Goal: Information Seeking & Learning: Check status

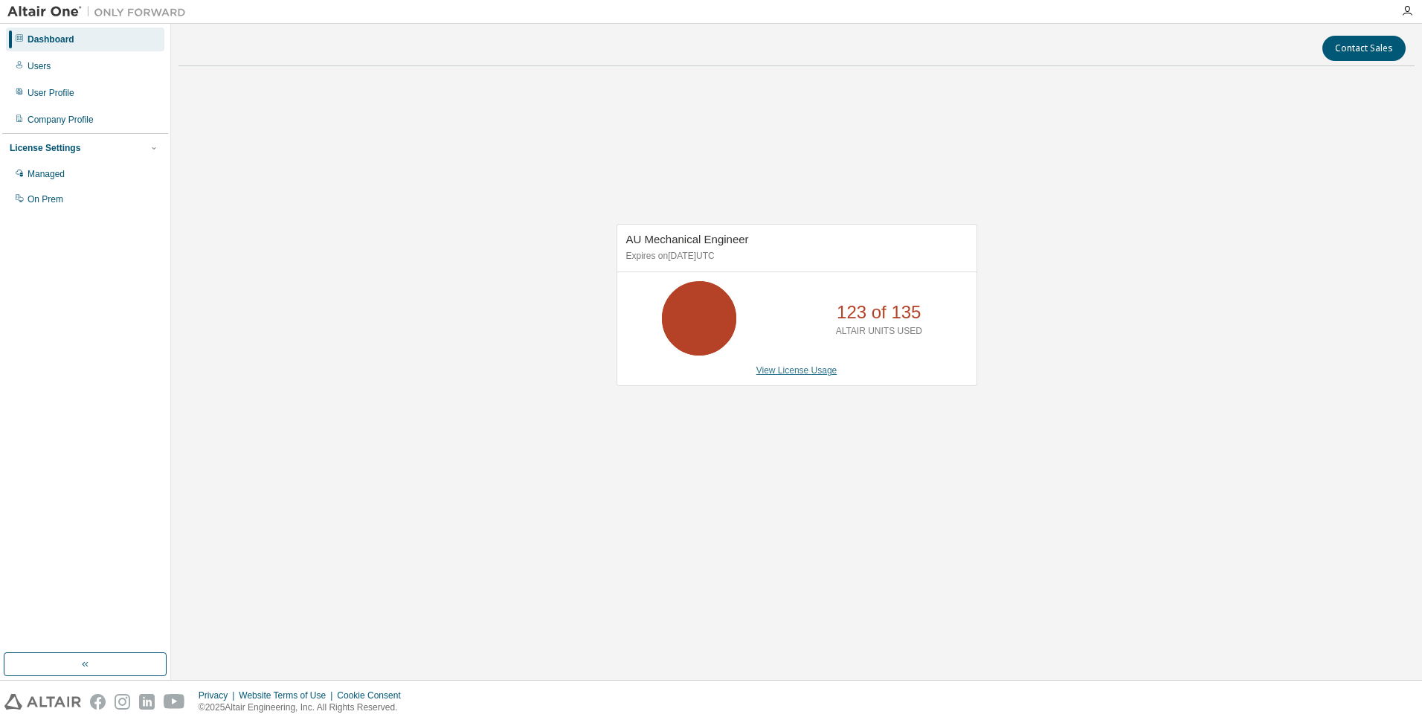
click at [817, 375] on link "View License Usage" at bounding box center [796, 370] width 81 height 10
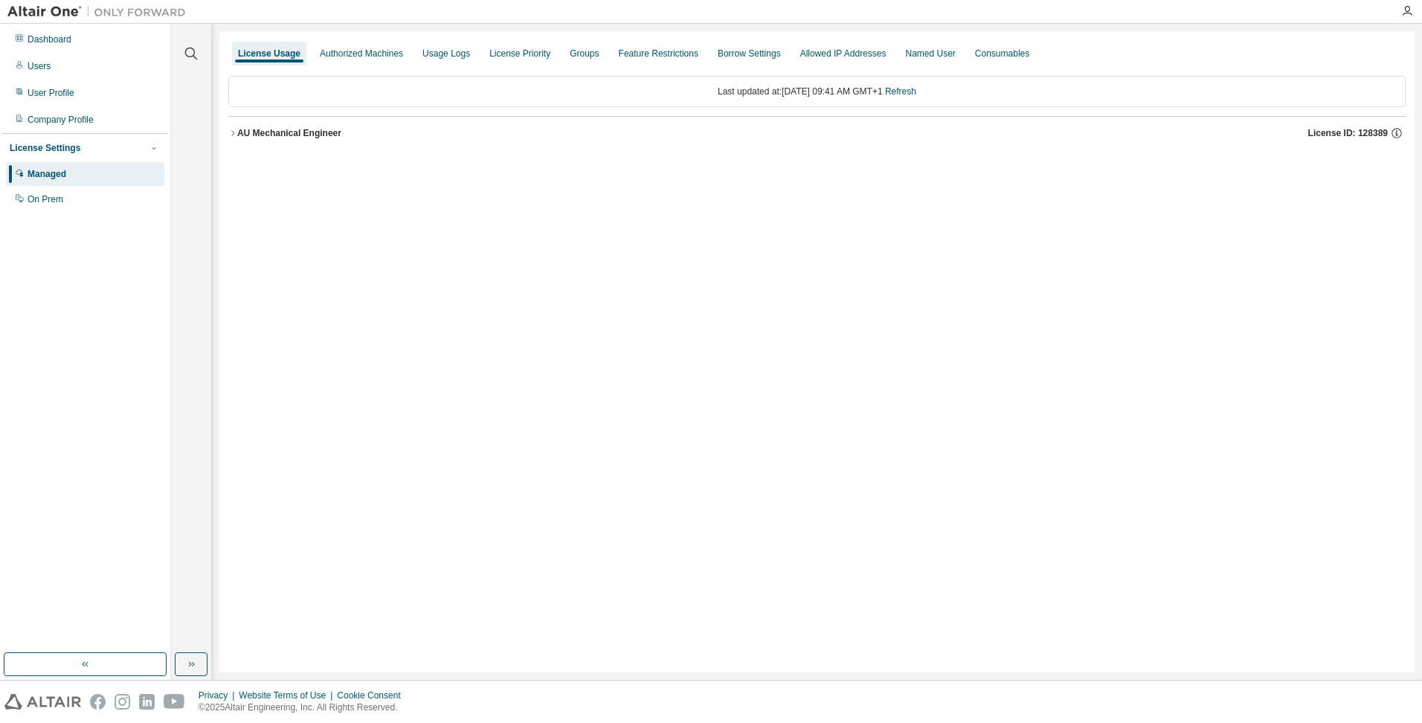
click at [234, 135] on icon "button" at bounding box center [232, 133] width 9 height 9
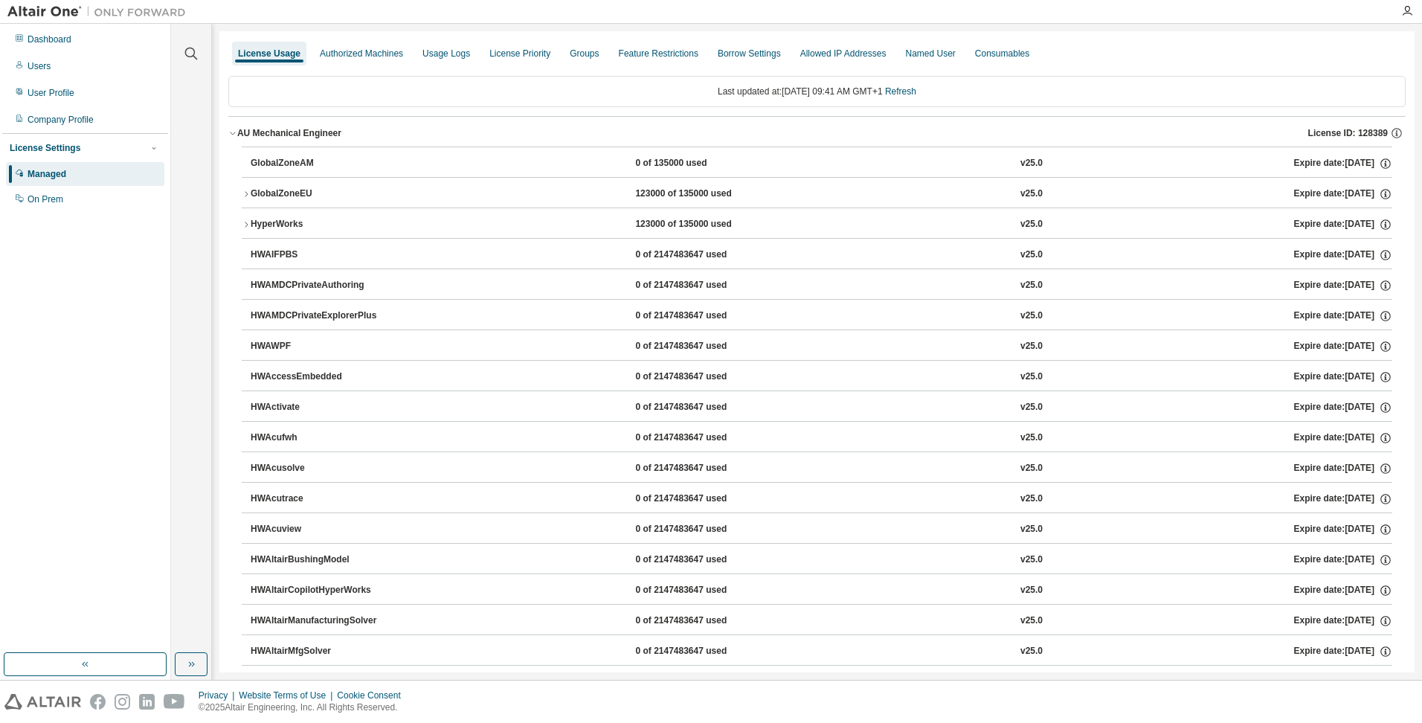
click at [244, 192] on icon "button" at bounding box center [246, 194] width 9 height 9
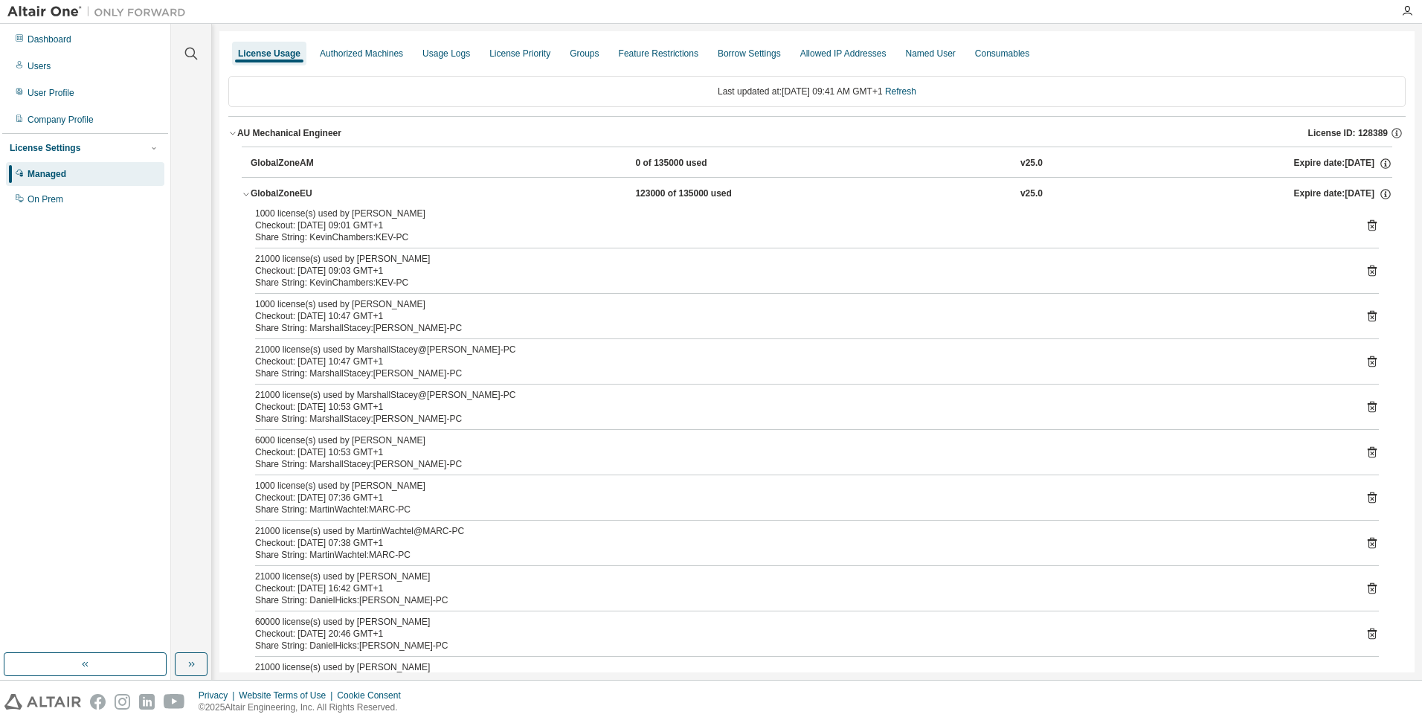
scroll to position [74, 0]
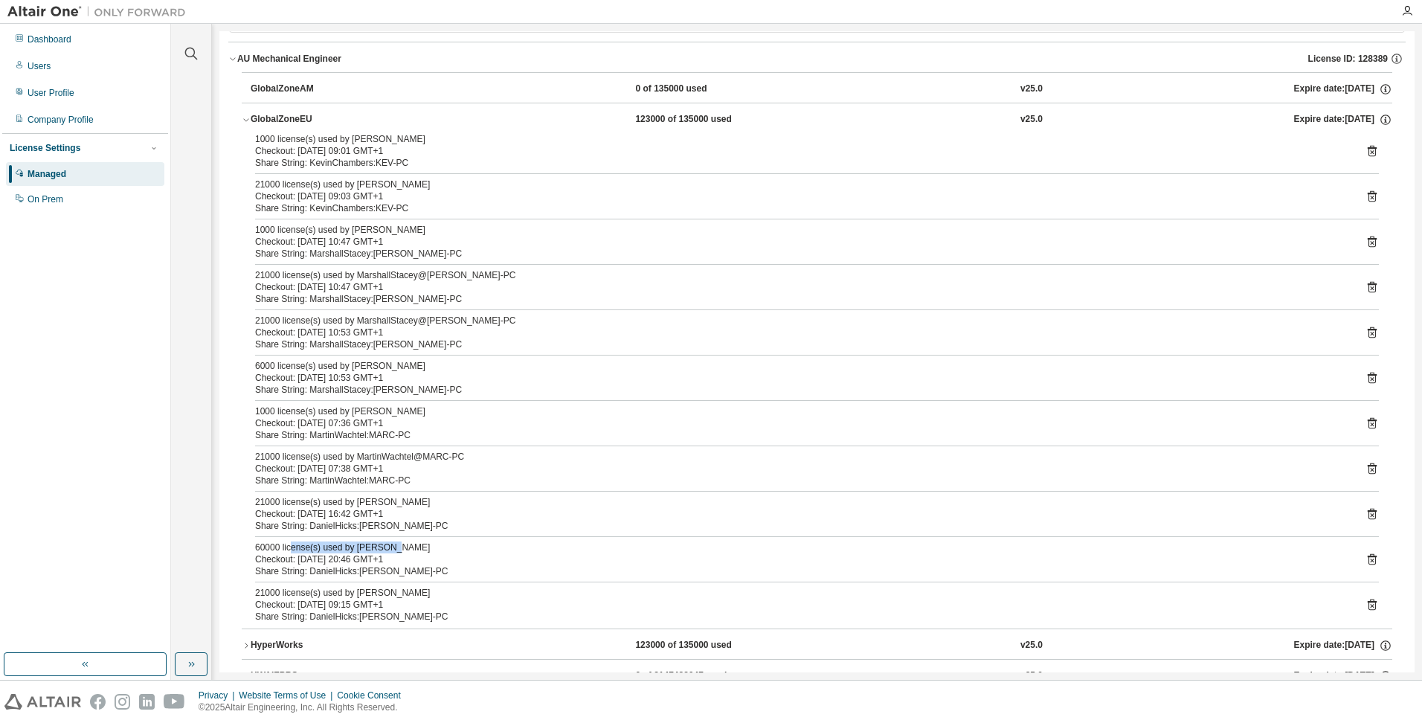
drag, startPoint x: 388, startPoint y: 548, endPoint x: 289, endPoint y: 548, distance: 98.9
click at [289, 548] on div "60000 license(s) used by DanielHicks@DAN-PC" at bounding box center [799, 547] width 1088 height 12
drag, startPoint x: 289, startPoint y: 548, endPoint x: 381, endPoint y: 547, distance: 91.5
click at [381, 547] on div "60000 license(s) used by DanielHicks@DAN-PC" at bounding box center [799, 547] width 1088 height 12
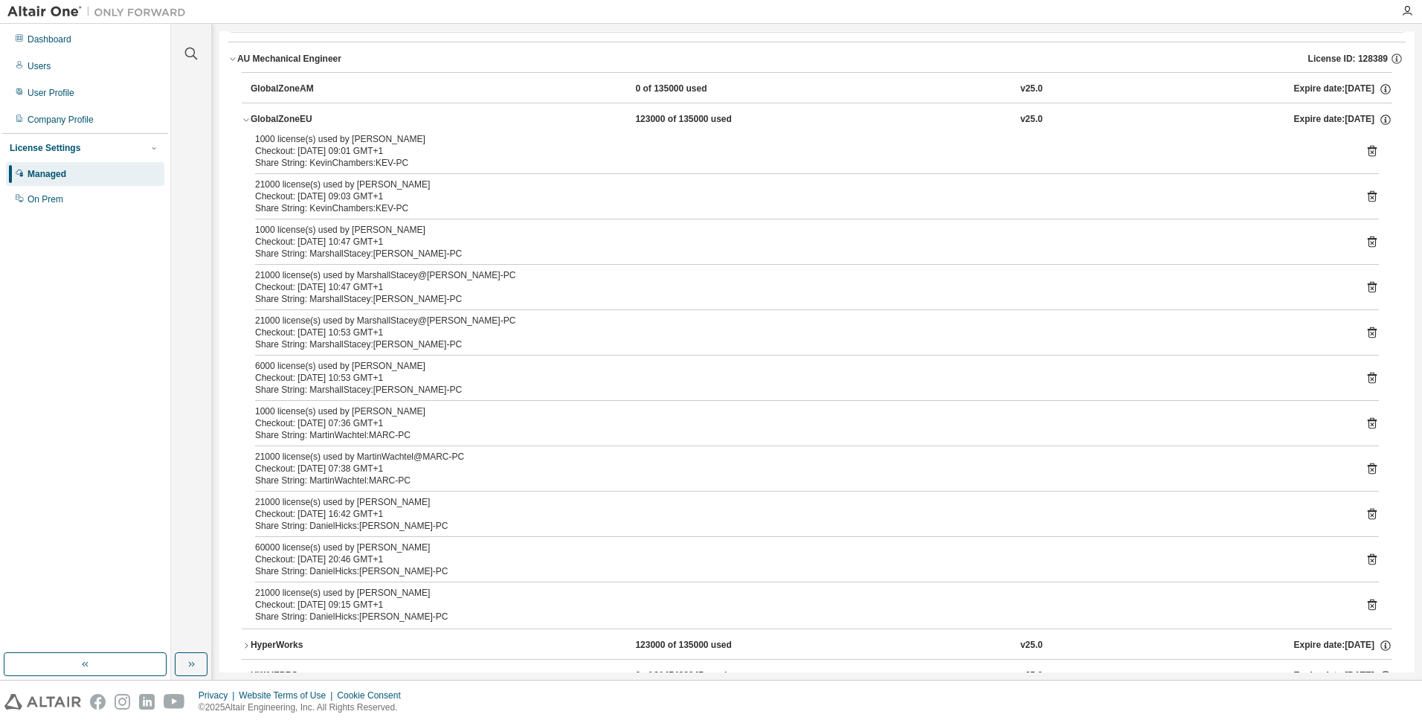
click at [387, 562] on div "Checkout: 2025-08-16 20:46 GMT+1" at bounding box center [799, 559] width 1088 height 12
drag, startPoint x: 399, startPoint y: 572, endPoint x: 251, endPoint y: 546, distance: 150.1
click at [251, 546] on div "1000 license(s) used by KevinChambers@KEV-PC Checkout: 2025-08-18 09:01 GMT+1 S…" at bounding box center [817, 380] width 1150 height 495
drag, startPoint x: 251, startPoint y: 546, endPoint x: 361, endPoint y: 558, distance: 110.6
click at [361, 558] on div "Checkout: 2025-08-16 20:46 GMT+1" at bounding box center [799, 559] width 1088 height 12
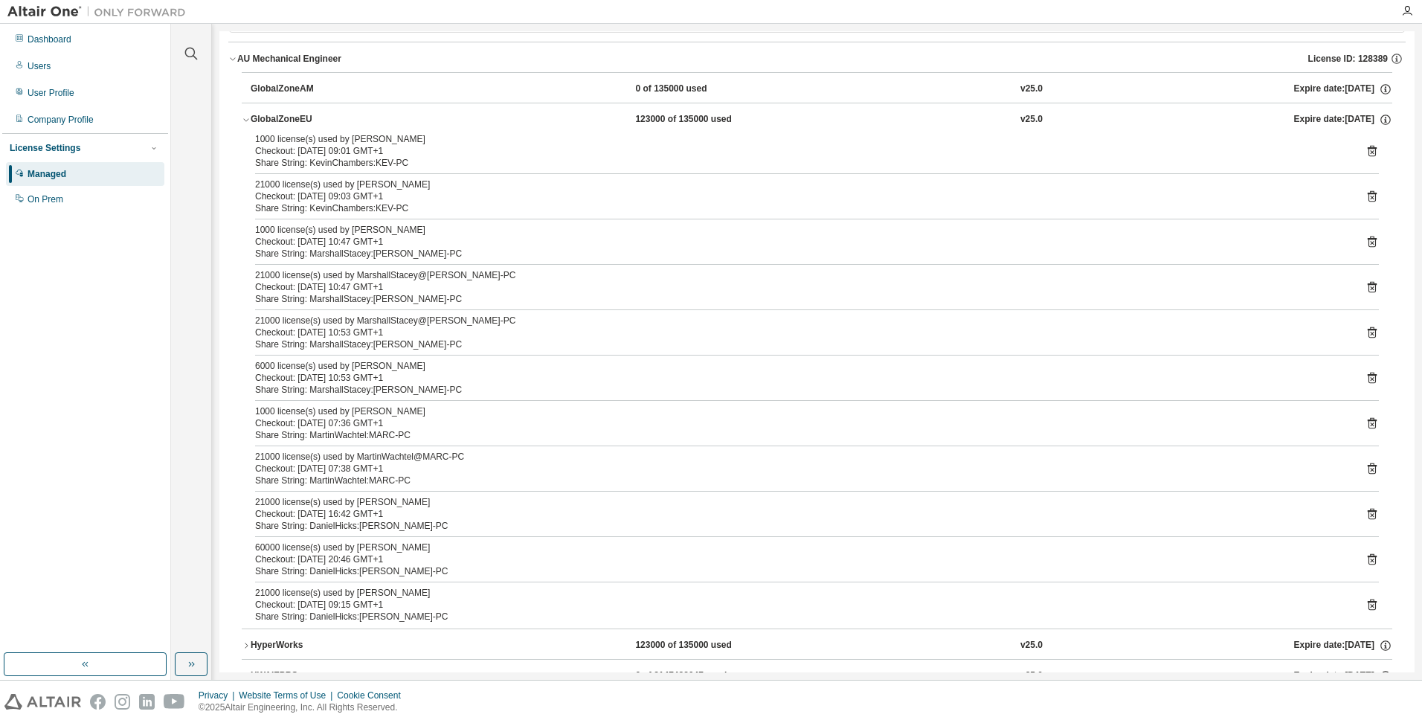
click at [343, 557] on div "Checkout: 2025-08-16 20:46 GMT+1" at bounding box center [799, 559] width 1088 height 12
click at [329, 555] on div "Checkout: 2025-08-16 20:46 GMT+1" at bounding box center [799, 559] width 1088 height 12
click at [322, 544] on div "60000 license(s) used by DanielHicks@DAN-PC" at bounding box center [799, 547] width 1088 height 12
click at [1370, 560] on icon at bounding box center [1372, 560] width 4 height 4
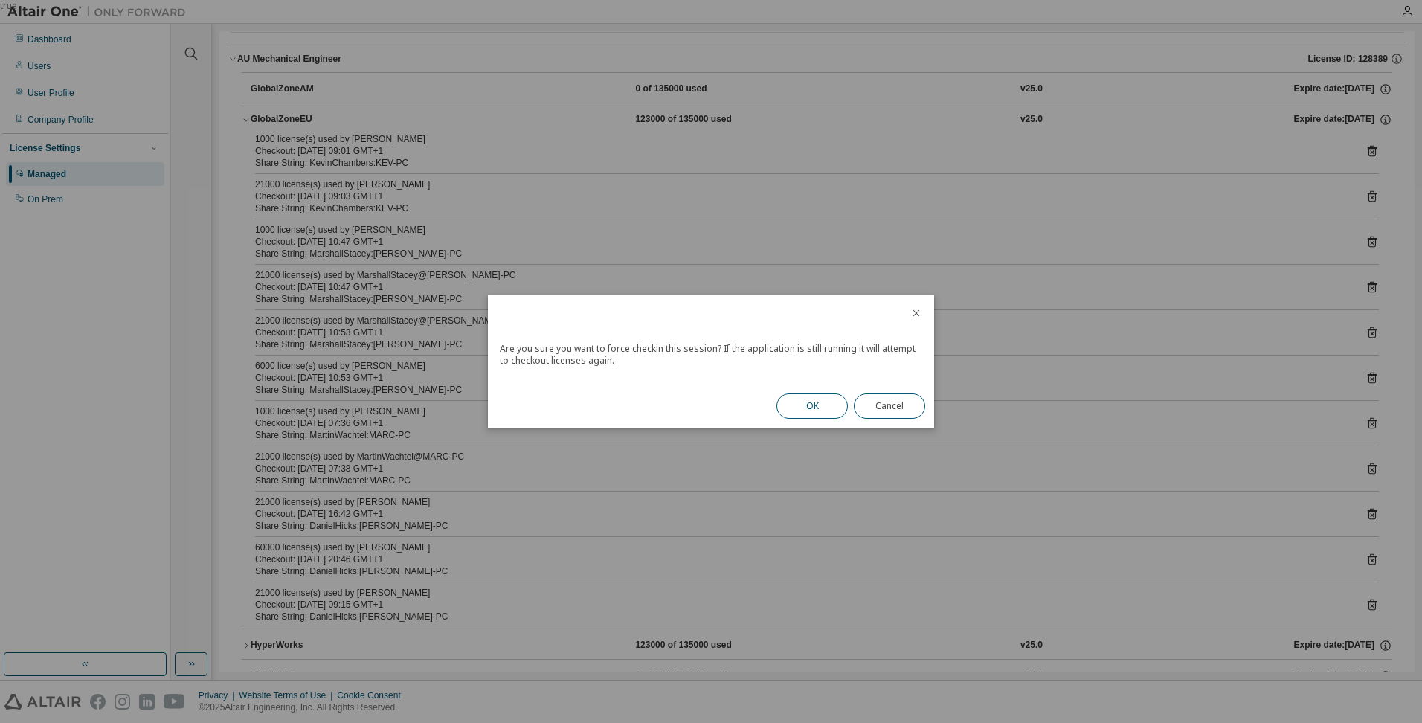
click at [813, 415] on button "OK" at bounding box center [811, 405] width 71 height 25
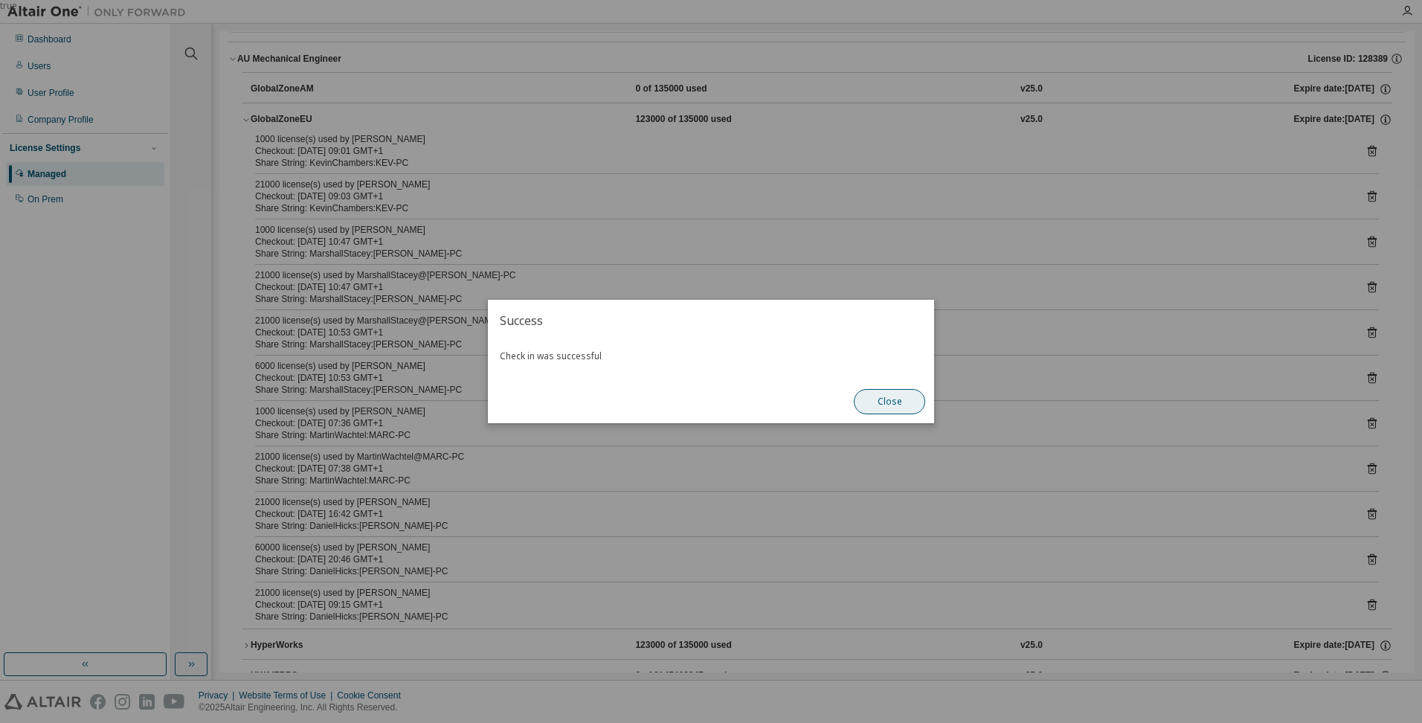
click at [885, 401] on button "Close" at bounding box center [889, 401] width 71 height 25
